Goal: Navigation & Orientation: Find specific page/section

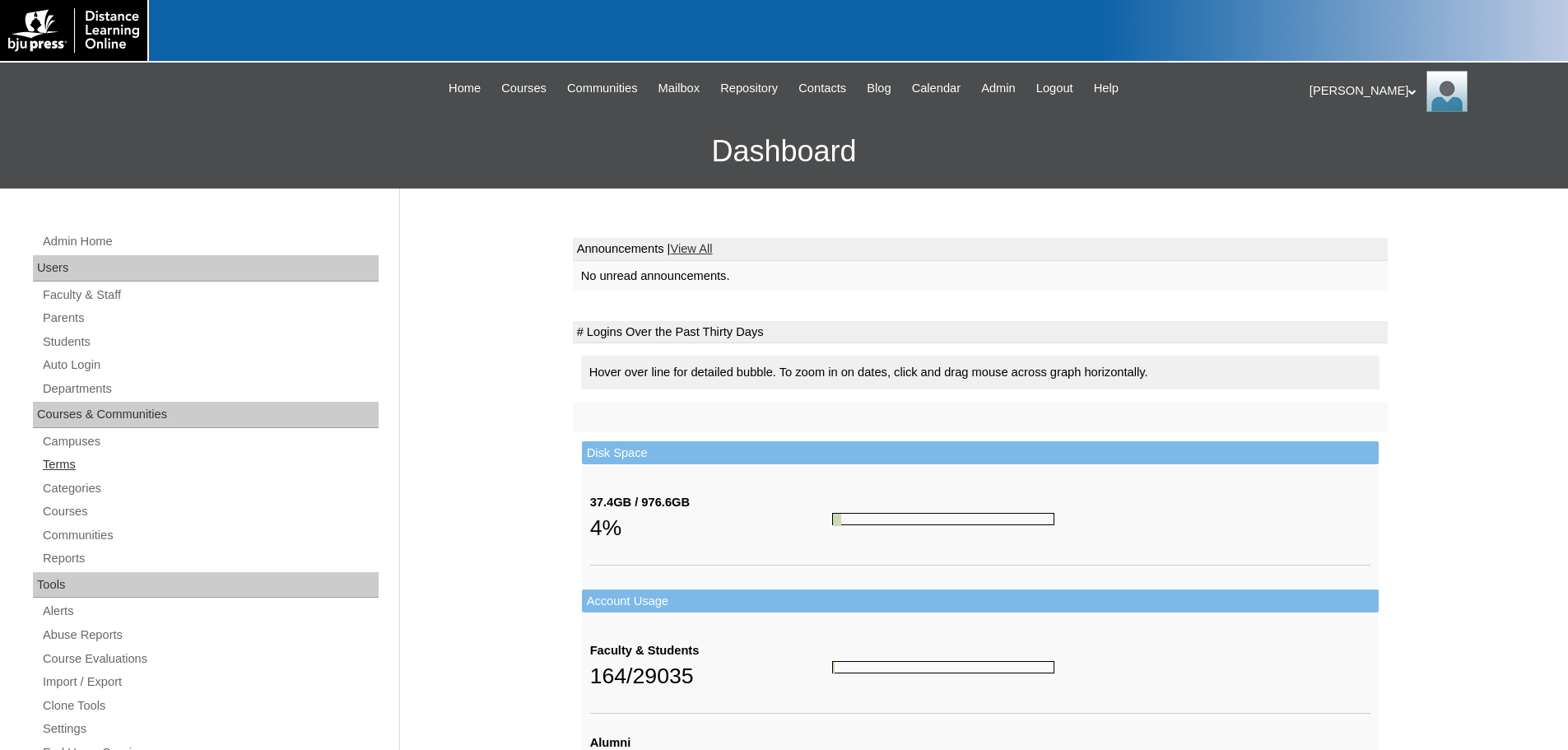
click at [68, 464] on link "Terms" at bounding box center [210, 464] width 338 height 20
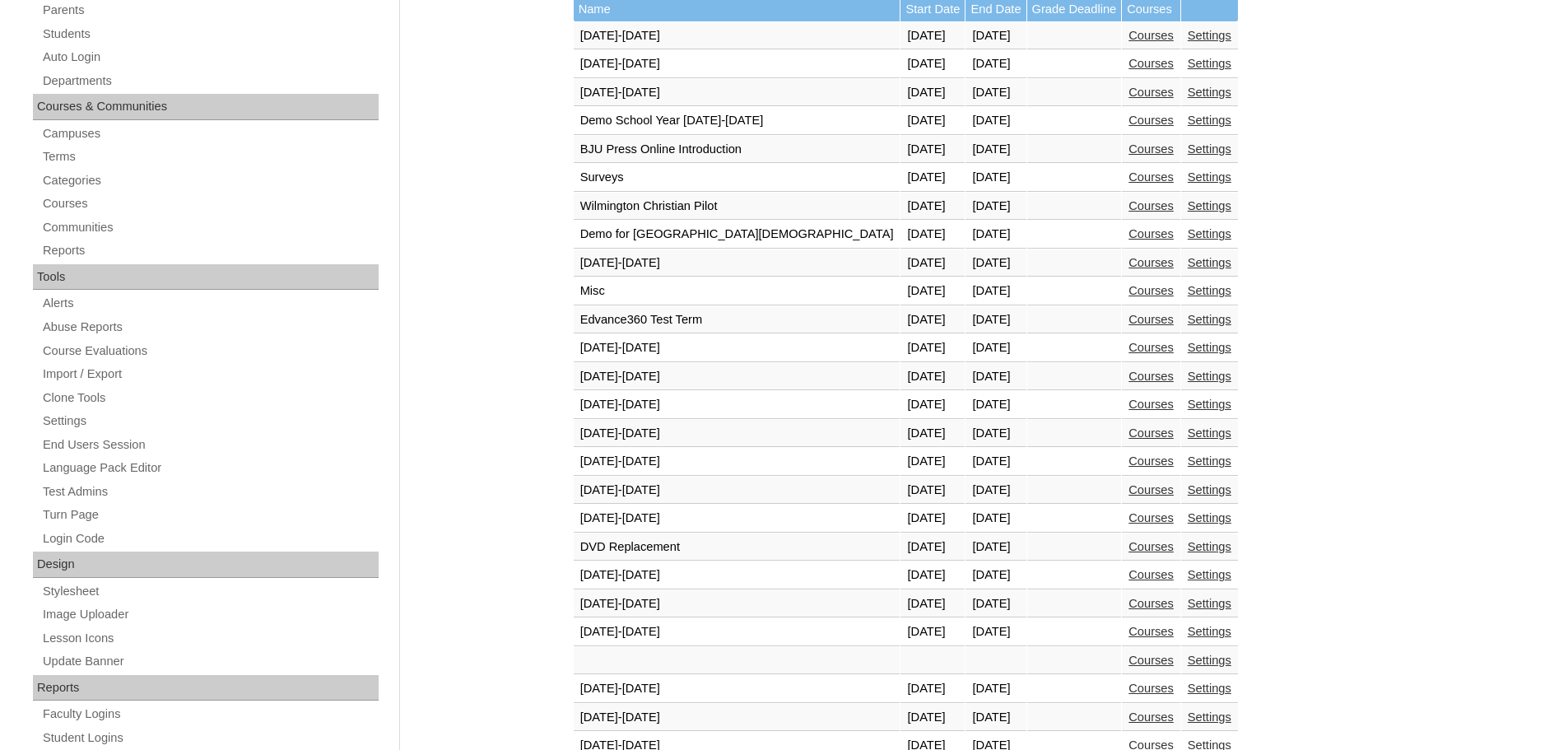
scroll to position [494, 0]
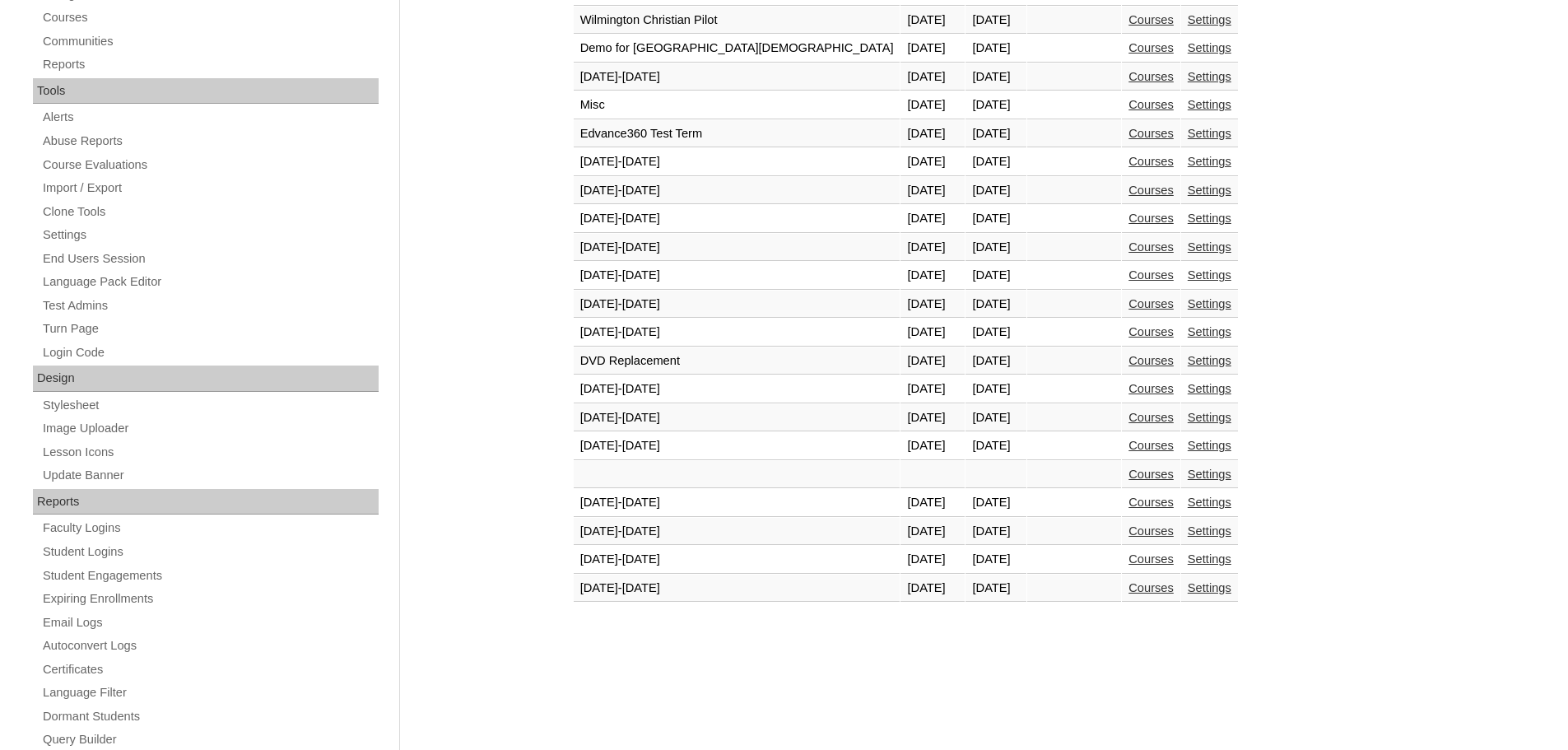
click at [1128, 556] on link "Courses" at bounding box center [1151, 558] width 46 height 13
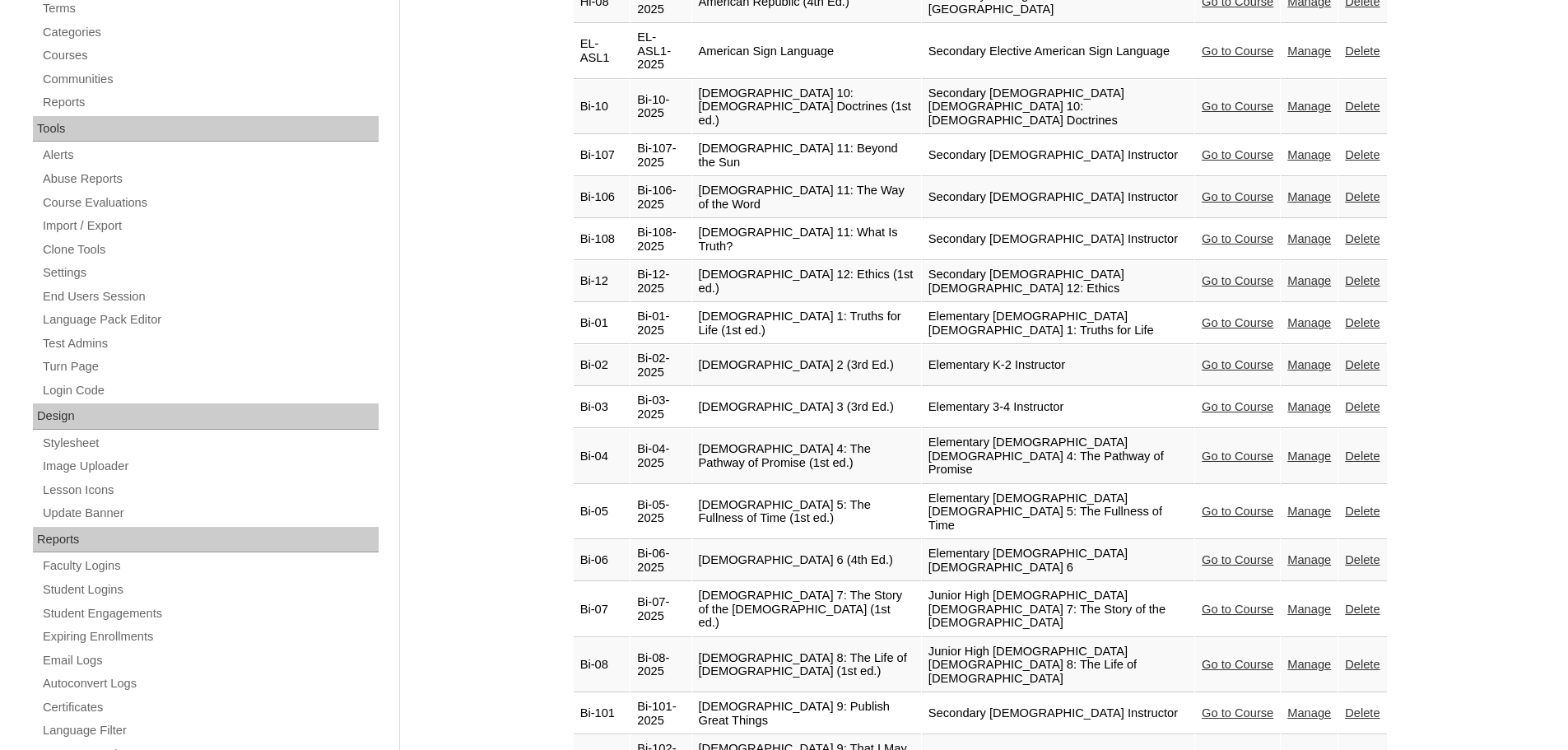
scroll to position [412, 0]
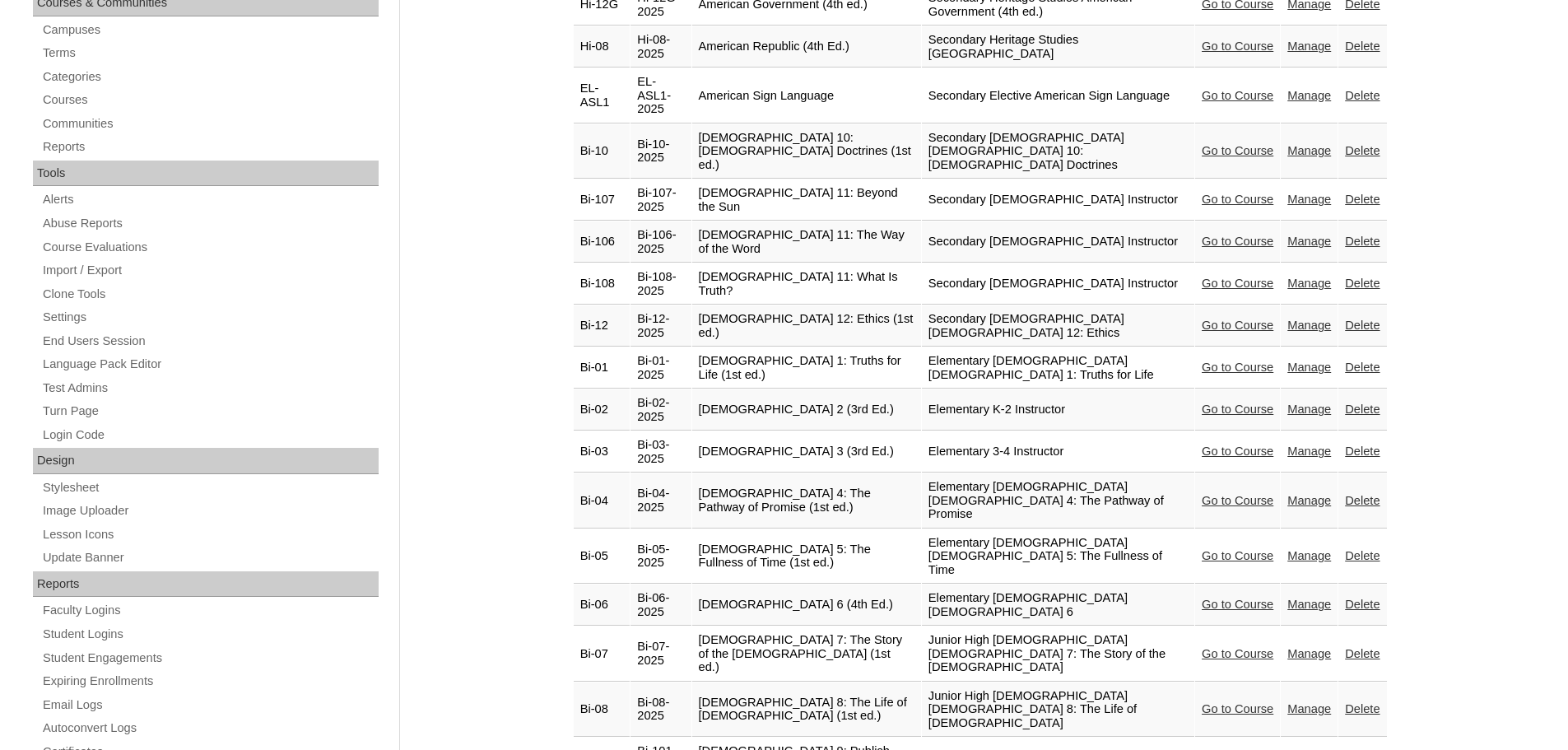
click at [1209, 360] on link "Go to Course" at bounding box center [1237, 367] width 72 height 13
